Goal: Transaction & Acquisition: Subscribe to service/newsletter

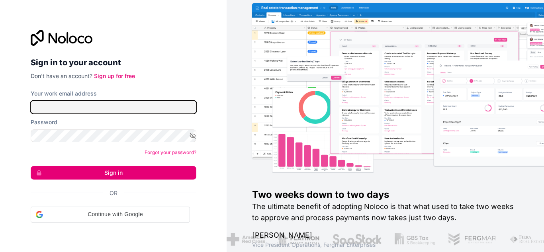
drag, startPoint x: 0, startPoint y: 0, endPoint x: 123, endPoint y: 108, distance: 164.2
click at [123, 108] on input "Your work email address" at bounding box center [114, 107] width 166 height 13
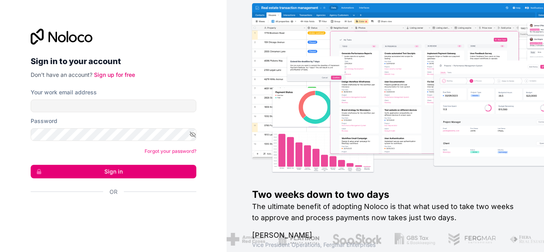
click at [220, 59] on div "Sign in to your account Don't have an account? Sign up for free Your work email…" at bounding box center [113, 126] width 227 height 252
click at [109, 74] on link "Sign up for free" at bounding box center [114, 74] width 41 height 7
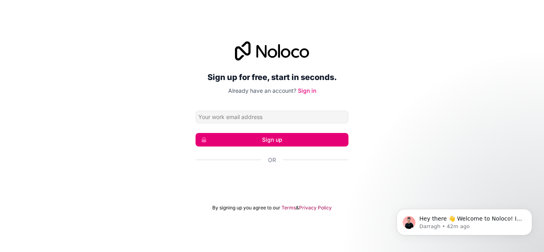
click at [276, 141] on button "Sign up" at bounding box center [272, 140] width 153 height 14
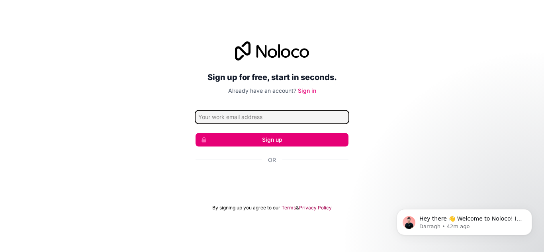
drag, startPoint x: 220, startPoint y: 116, endPoint x: 225, endPoint y: 151, distance: 35.4
click at [220, 116] on input "Email address" at bounding box center [272, 117] width 153 height 13
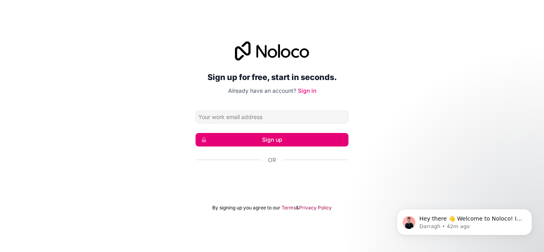
click at [168, 147] on div "Sign up for free, start in seconds. Already have an account? Sign in Sign up Or…" at bounding box center [272, 126] width 544 height 192
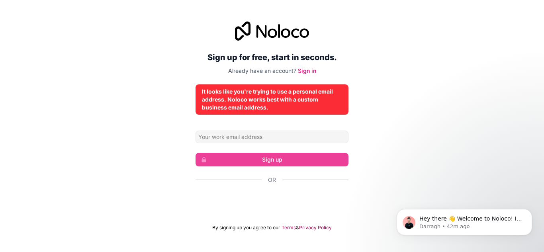
click at [462, 101] on div "Sign up for free, start in seconds. Already have an account? Sign in It looks l…" at bounding box center [272, 126] width 544 height 232
click at [389, 135] on div "Sign up for free, start in seconds. Already have an account? Sign in It looks l…" at bounding box center [272, 126] width 544 height 232
click at [381, 50] on div "Sign up for free, start in seconds. Already have an account? Sign in It looks l…" at bounding box center [272, 126] width 544 height 232
click at [407, 87] on div "Sign up for free, start in seconds. Already have an account? Sign in It looks l…" at bounding box center [272, 126] width 544 height 232
